Goal: Download file/media

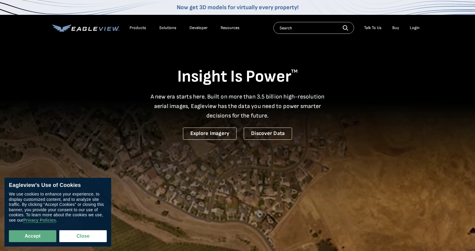
click at [417, 29] on div "Login" at bounding box center [414, 27] width 10 height 5
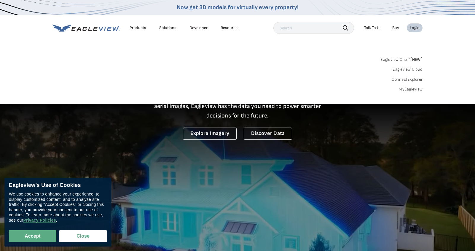
click at [414, 90] on link "MyEagleview" at bounding box center [411, 89] width 24 height 5
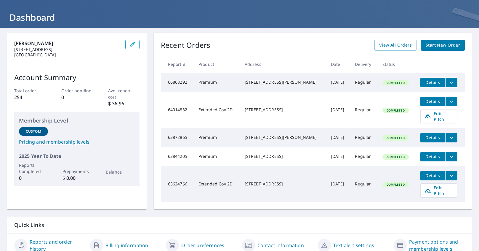
scroll to position [47, 0]
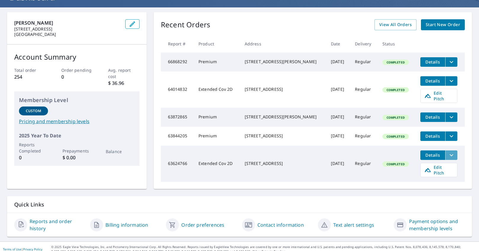
click at [448, 158] on icon "filesDropdownBtn-63624766" at bounding box center [451, 154] width 7 height 7
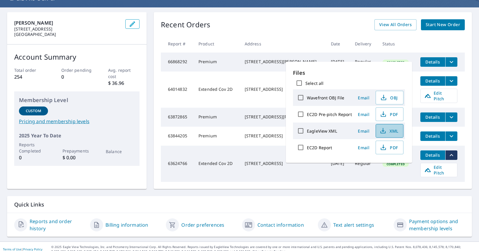
click at [387, 133] on span "XML" at bounding box center [389, 130] width 19 height 7
click at [390, 150] on span "PDF" at bounding box center [389, 147] width 19 height 7
